Goal: Transaction & Acquisition: Purchase product/service

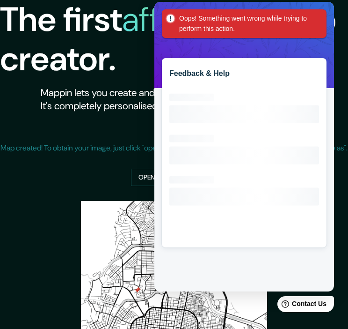
click at [318, 24] on div "Oops! Something went wrong while trying to perform this action." at bounding box center [244, 23] width 165 height 29
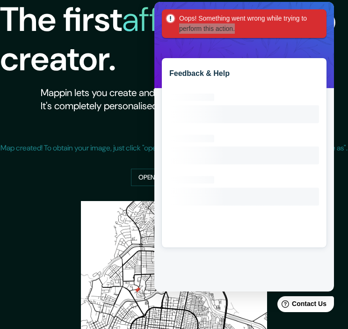
click at [142, 131] on div "Map created! To obtain your image, just click "open image in new tab", right cl…" at bounding box center [174, 156] width 348 height 59
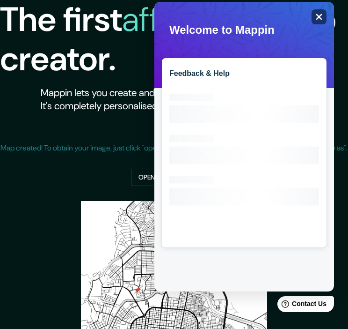
click at [317, 19] on icon "Close" at bounding box center [320, 17] width 6 height 6
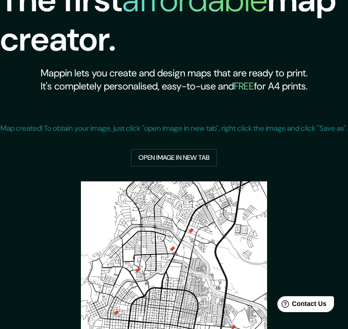
scroll to position [141, 0]
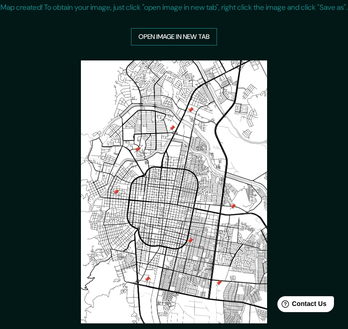
click at [210, 45] on link "Open image in new tab" at bounding box center [174, 36] width 86 height 17
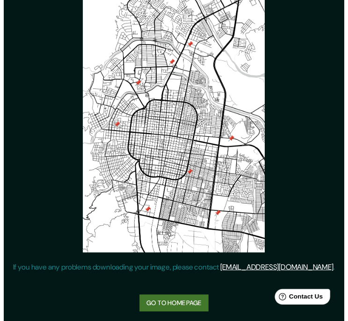
scroll to position [221, 0]
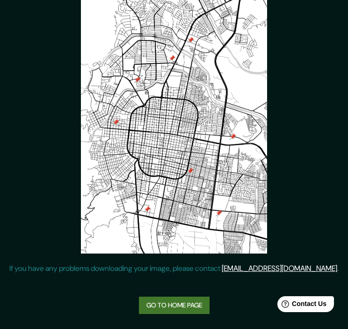
click at [176, 311] on link "Go to home page" at bounding box center [174, 304] width 71 height 17
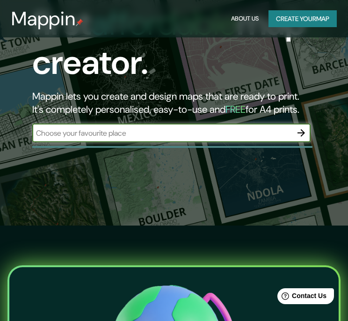
scroll to position [54, 0]
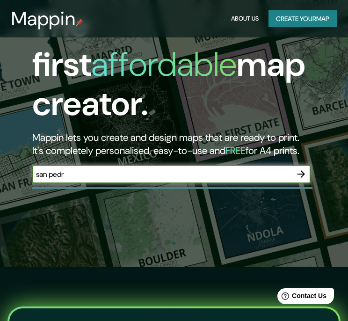
type input "san [PERSON_NAME] sula"
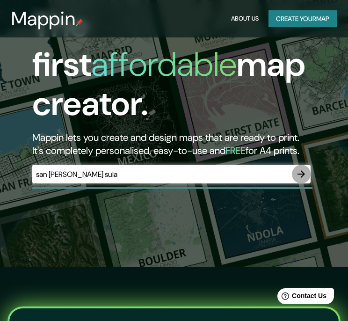
click button "button" at bounding box center [301, 174] width 19 height 19
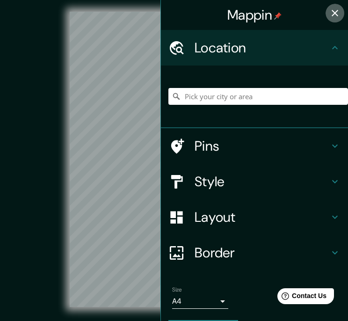
click at [330, 9] on icon "button" at bounding box center [335, 12] width 11 height 11
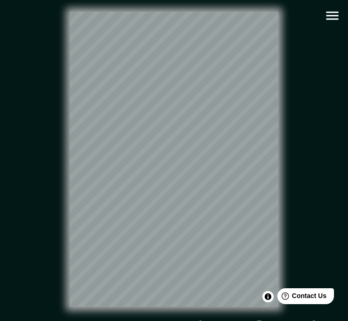
click at [328, 15] on icon "button" at bounding box center [332, 16] width 12 height 8
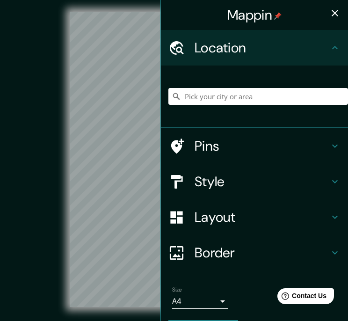
click at [264, 105] on div at bounding box center [259, 96] width 180 height 47
click at [263, 94] on input "Pick your city or area" at bounding box center [259, 96] width 180 height 17
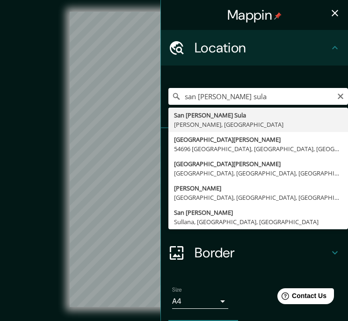
type input "San [PERSON_NAME] Sula, [GEOGRAPHIC_DATA], [GEOGRAPHIC_DATA]"
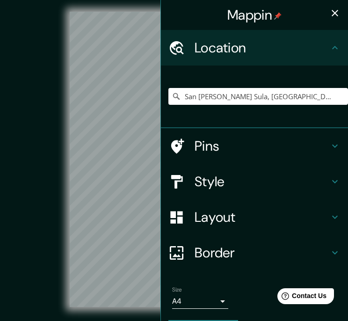
click at [330, 10] on icon "button" at bounding box center [335, 12] width 11 height 11
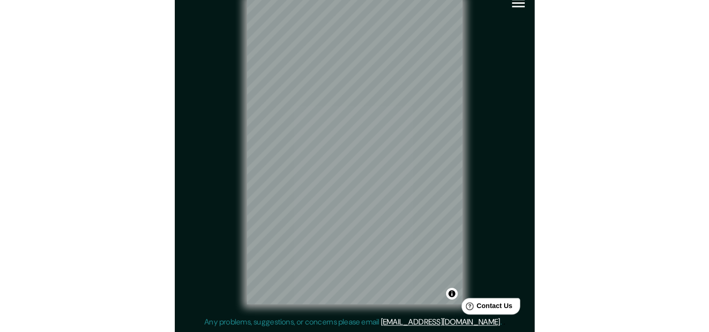
scroll to position [12, 0]
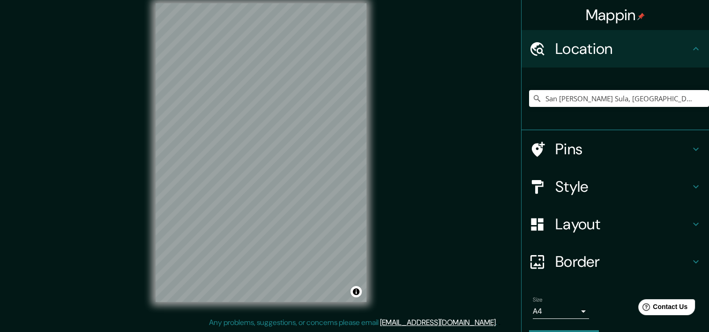
click at [355, 189] on h4 "Style" at bounding box center [622, 186] width 135 height 19
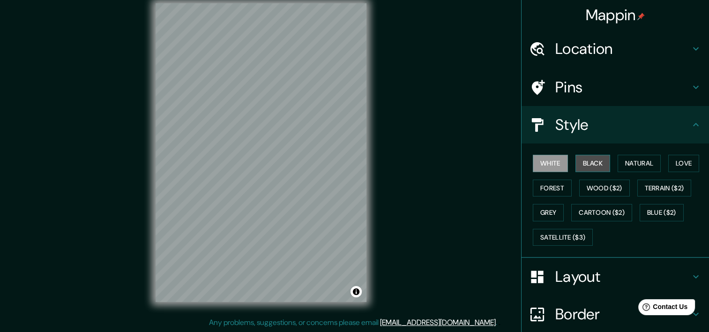
click at [355, 171] on button "Black" at bounding box center [592, 163] width 35 height 17
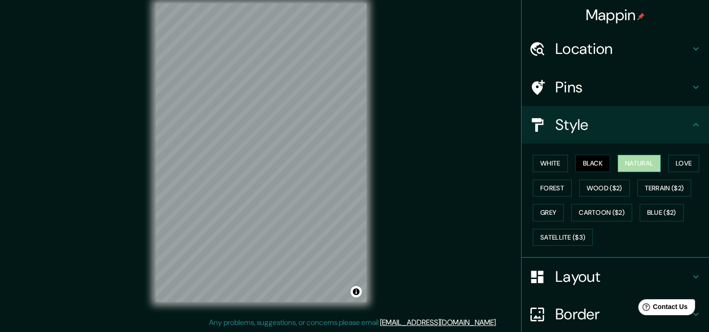
click at [355, 163] on button "Natural" at bounding box center [638, 163] width 43 height 17
click at [355, 160] on div "White Black Natural Love Forest Wood ($2) Terrain ($2) Grey Cartoon ($2) Blue (…" at bounding box center [619, 200] width 180 height 98
click at [355, 189] on button "Forest" at bounding box center [552, 187] width 39 height 17
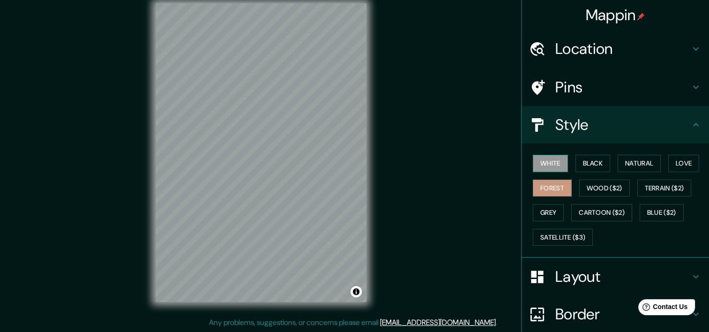
click at [355, 159] on button "White" at bounding box center [550, 163] width 35 height 17
click at [355, 201] on div "White Black Natural Love Forest Wood ($2) Terrain ($2) Grey Cartoon ($2) Blue (…" at bounding box center [619, 200] width 180 height 98
click at [355, 211] on button "Grey" at bounding box center [548, 212] width 31 height 17
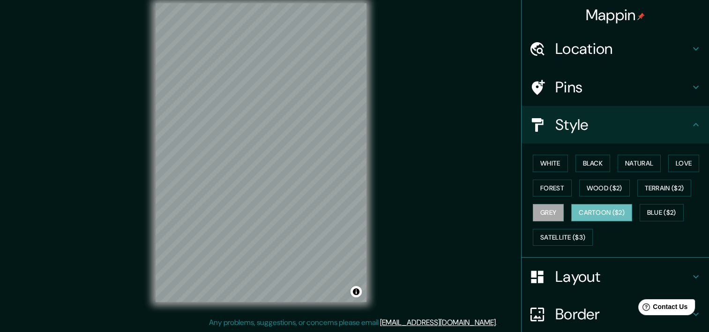
click at [355, 209] on button "Cartoon ($2)" at bounding box center [601, 212] width 61 height 17
click at [355, 211] on button "Blue ($2)" at bounding box center [661, 212] width 44 height 17
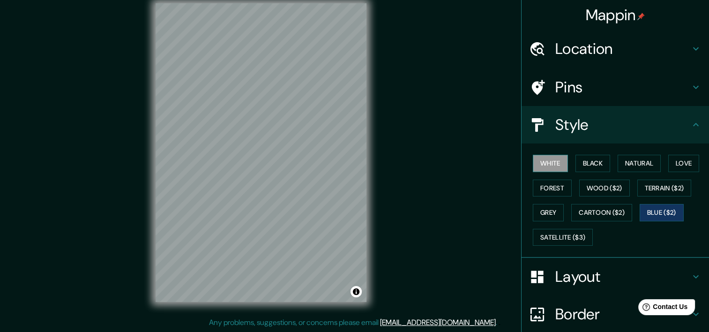
click at [355, 159] on button "White" at bounding box center [550, 163] width 35 height 17
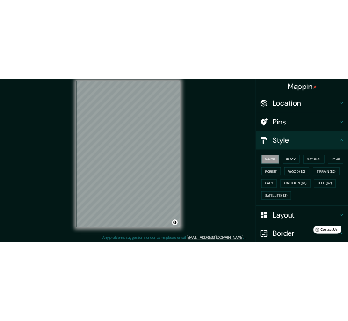
scroll to position [10, 0]
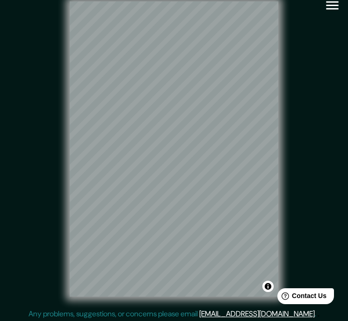
click at [333, 8] on icon "button" at bounding box center [332, 5] width 12 height 8
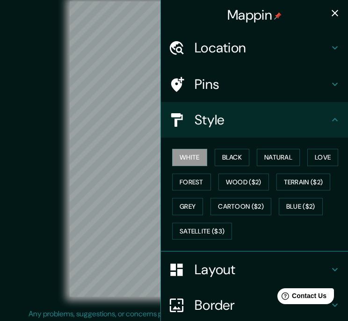
click at [235, 277] on h4 "Layout" at bounding box center [262, 269] width 135 height 17
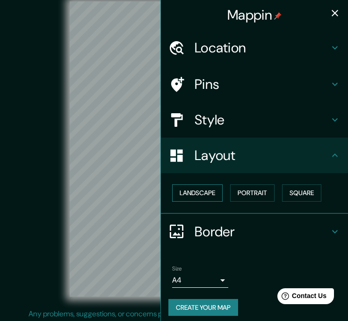
click at [215, 196] on button "Landscape" at bounding box center [197, 193] width 51 height 17
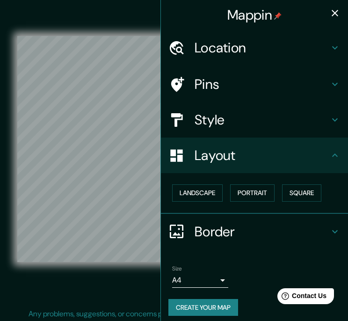
click at [122, 23] on div "© Mapbox © OpenStreetMap Improve this map" at bounding box center [174, 149] width 314 height 289
click at [318, 7] on div "Mappin" at bounding box center [254, 15] width 187 height 30
click at [330, 13] on icon "button" at bounding box center [335, 12] width 11 height 11
